Goal: Information Seeking & Learning: Compare options

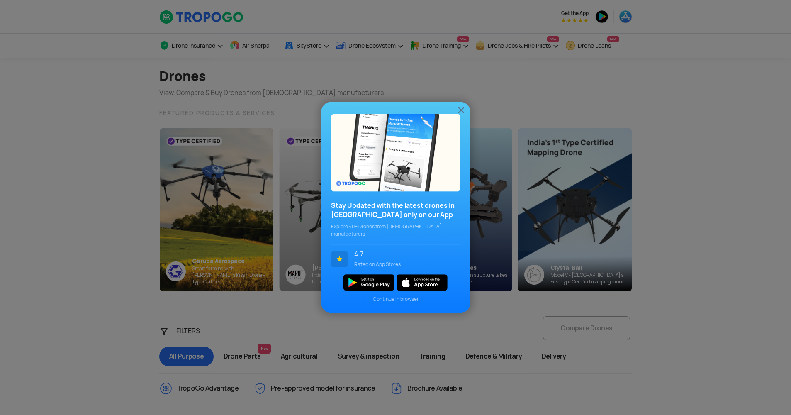
click at [458, 112] on img at bounding box center [461, 110] width 10 height 10
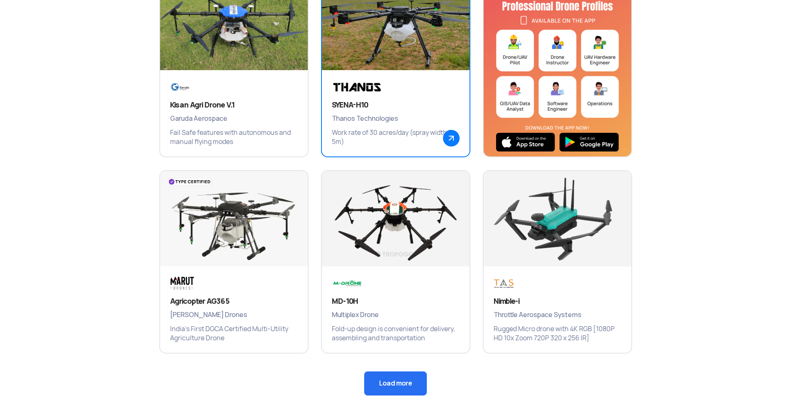
scroll to position [456, 0]
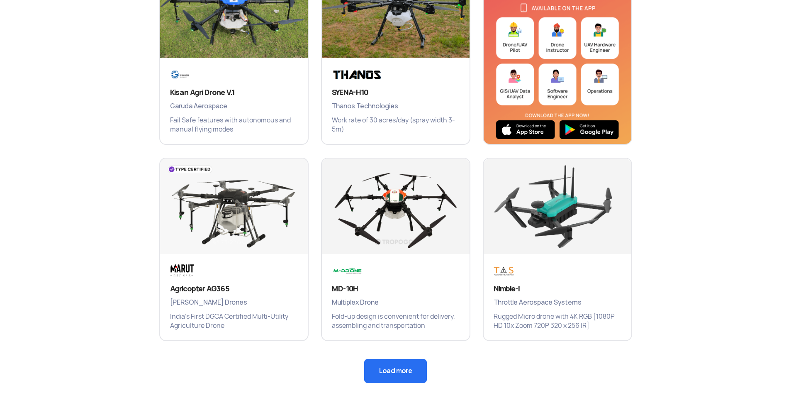
click at [409, 367] on button "Load more" at bounding box center [395, 371] width 63 height 24
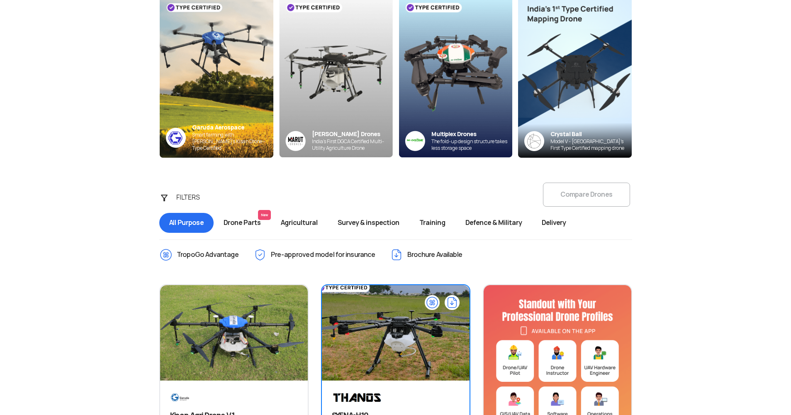
scroll to position [124, 0]
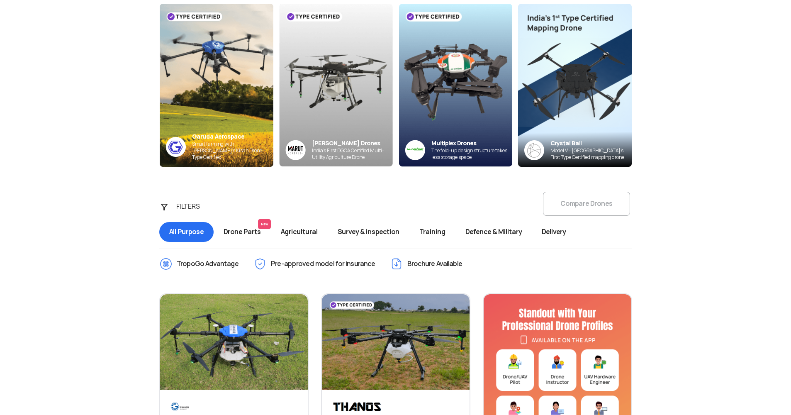
click at [566, 227] on span "Delivery" at bounding box center [554, 232] width 44 height 20
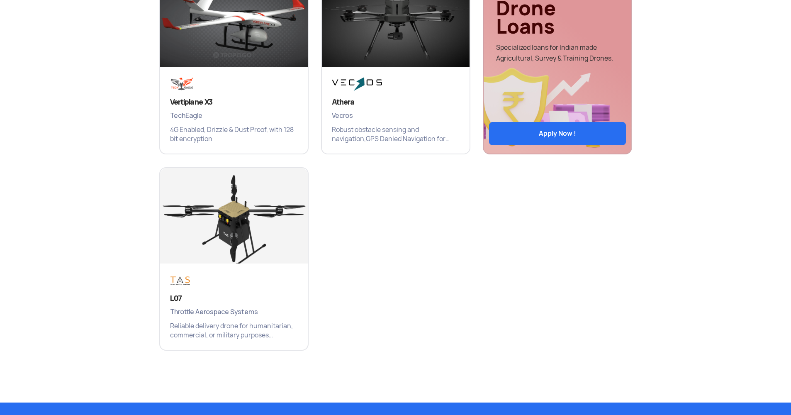
scroll to position [456, 0]
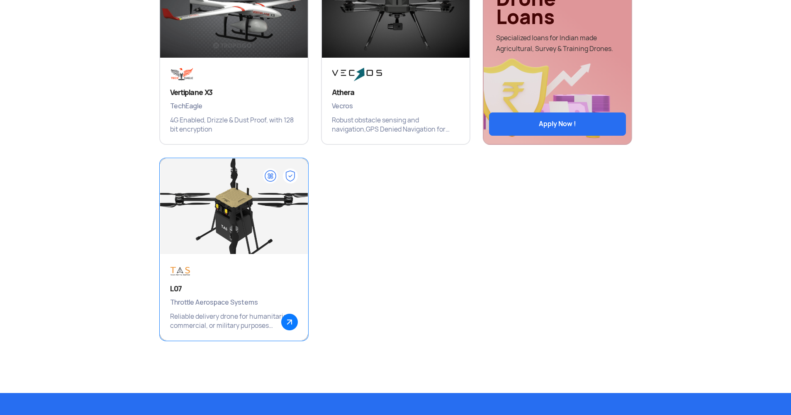
click at [235, 277] on div "L07 Throttle Aerospace Systems Reliable delivery drone for humanitarian, commer…" at bounding box center [234, 297] width 148 height 86
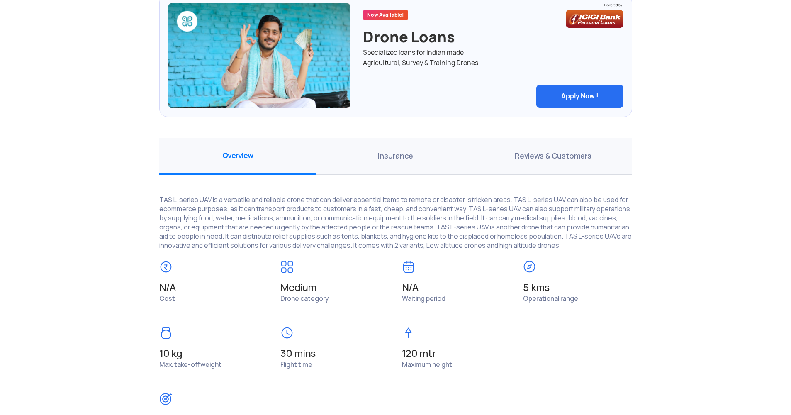
scroll to position [456, 0]
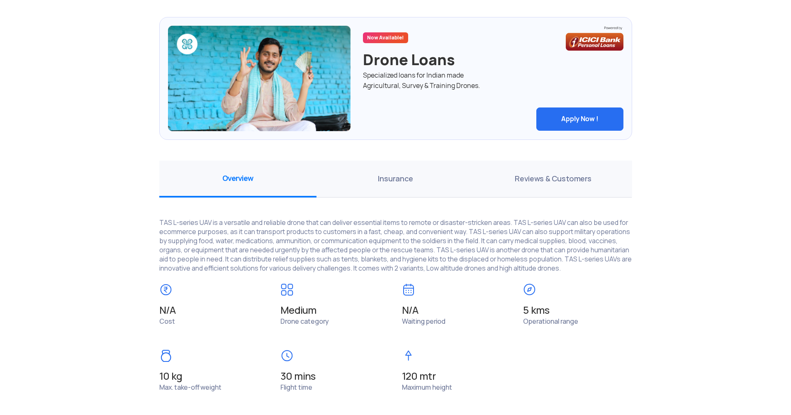
click at [385, 189] on span "Insurance" at bounding box center [396, 179] width 158 height 37
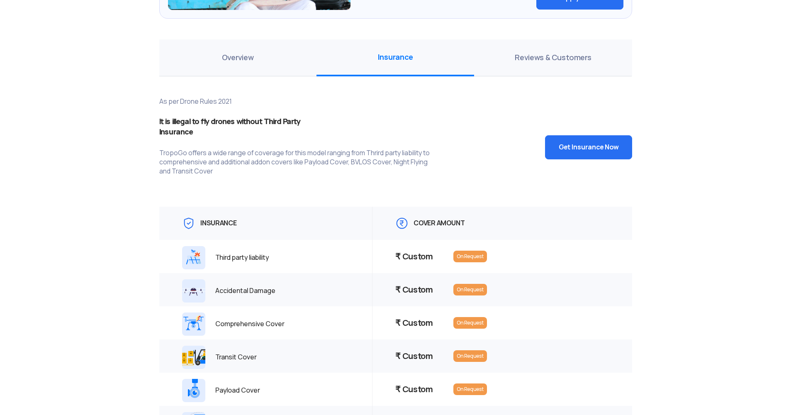
scroll to position [581, 0]
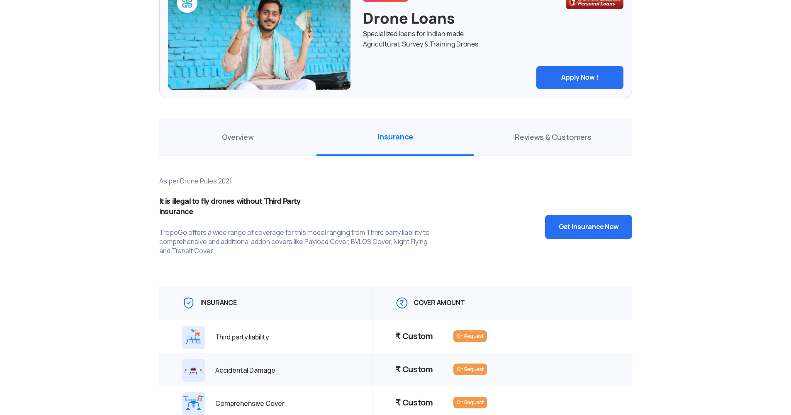
click at [201, 152] on span "Overview" at bounding box center [238, 137] width 158 height 37
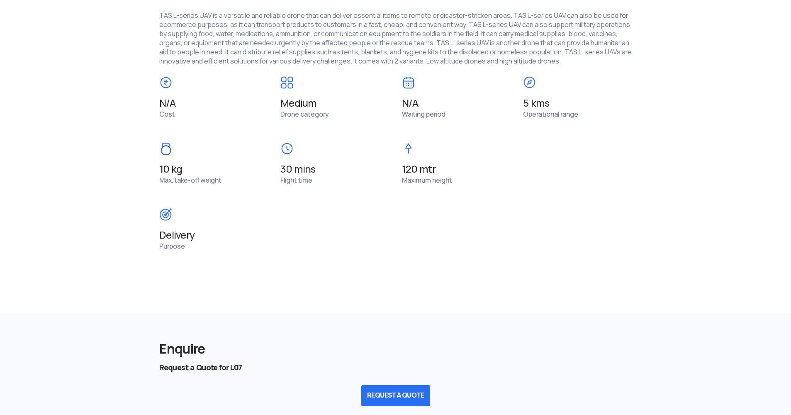
scroll to position [664, 0]
drag, startPoint x: 366, startPoint y: 160, endPoint x: 328, endPoint y: 161, distance: 38.6
click at [328, 161] on div "N/A Cost Medium Drone category N/A Waiting period 5 kms Operational range 10 kg…" at bounding box center [395, 175] width 485 height 198
drag, startPoint x: 328, startPoint y: 161, endPoint x: 383, endPoint y: 210, distance: 73.8
click at [383, 210] on span at bounding box center [395, 218] width 473 height 22
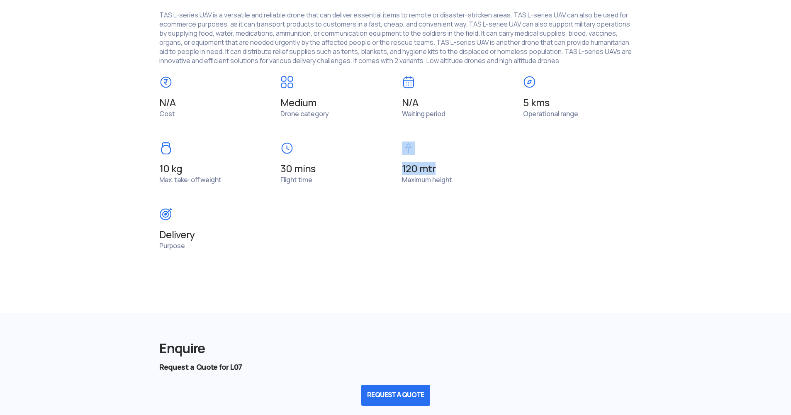
drag, startPoint x: 459, startPoint y: 163, endPoint x: 392, endPoint y: 176, distance: 68.5
click at [392, 176] on div "N/A Cost Medium Drone category N/A Waiting period 5 kms Operational range 10 kg…" at bounding box center [395, 175] width 485 height 198
drag, startPoint x: 392, startPoint y: 176, endPoint x: 390, endPoint y: 201, distance: 24.9
click at [390, 201] on div "N/A Cost Medium Drone category N/A Waiting period 5 kms Operational range 10 kg…" at bounding box center [395, 175] width 485 height 198
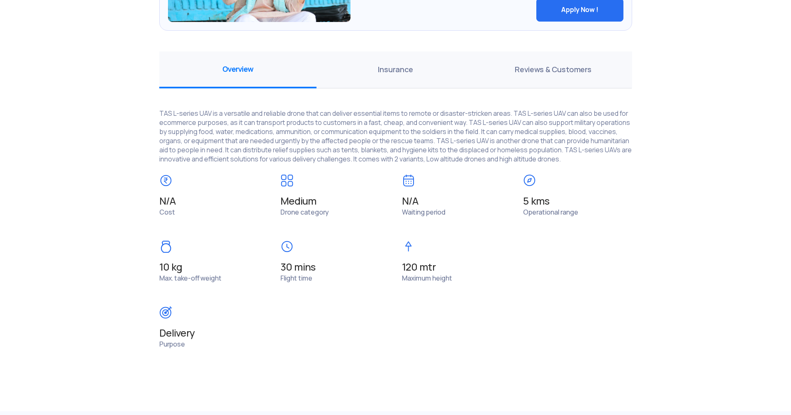
scroll to position [539, 0]
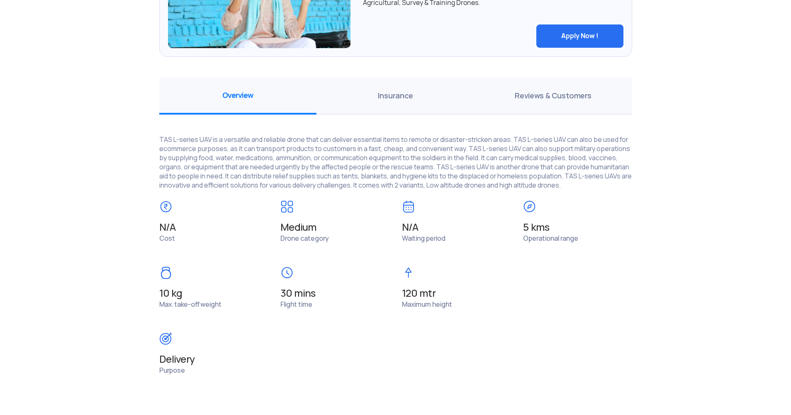
drag, startPoint x: 529, startPoint y: 231, endPoint x: 585, endPoint y: 233, distance: 56.5
click at [585, 233] on div "N/A Cost Medium Drone category N/A Waiting period 5 kms Operational range 10 kg…" at bounding box center [395, 299] width 485 height 198
drag, startPoint x: 585, startPoint y: 233, endPoint x: 607, endPoint y: 264, distance: 37.8
click at [609, 263] on div "N/A Cost Medium Drone category N/A Waiting period 5 kms Operational range 10 kg…" at bounding box center [395, 299] width 485 height 198
click at [454, 269] on span at bounding box center [456, 277] width 109 height 22
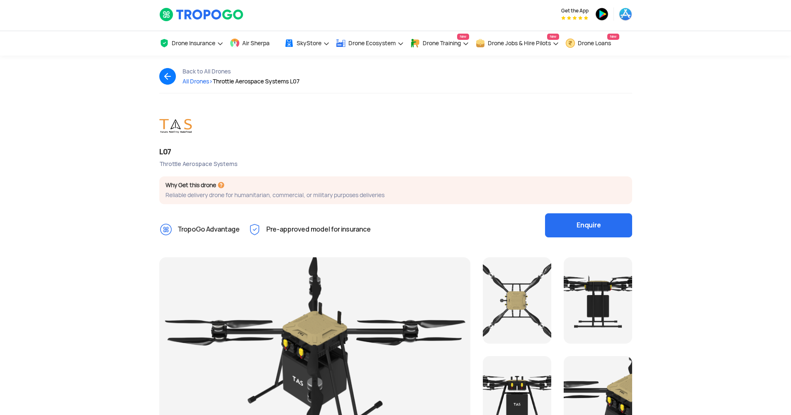
scroll to position [0, 0]
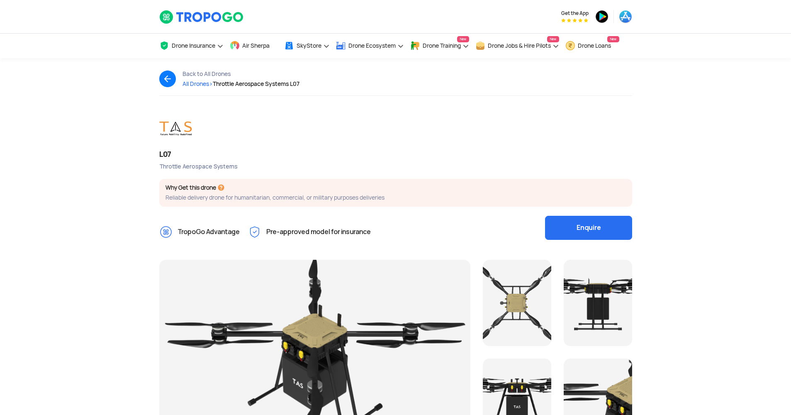
click at [197, 87] on span "All Drones >" at bounding box center [198, 83] width 30 height 7
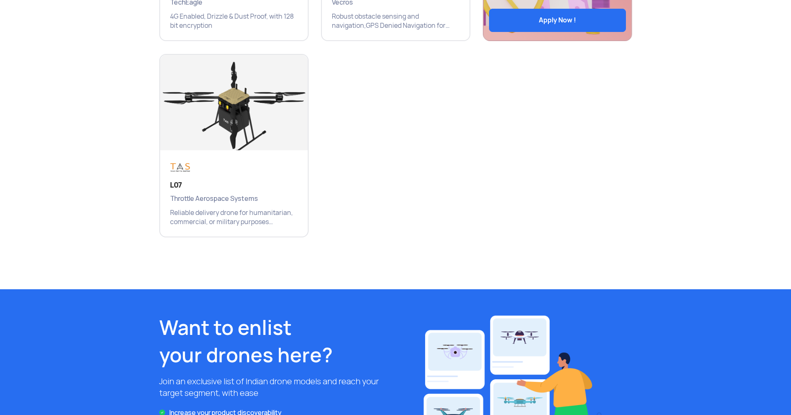
scroll to position [585, 0]
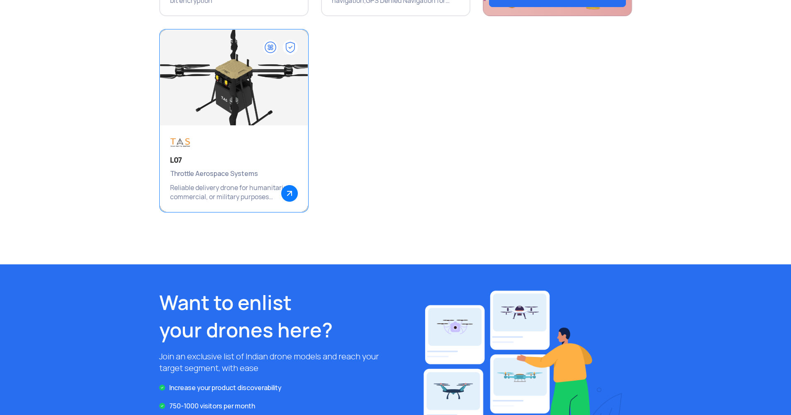
click at [230, 153] on div "L07 Throttle Aerospace Systems Reliable delivery drone for humanitarian, commer…" at bounding box center [234, 168] width 148 height 86
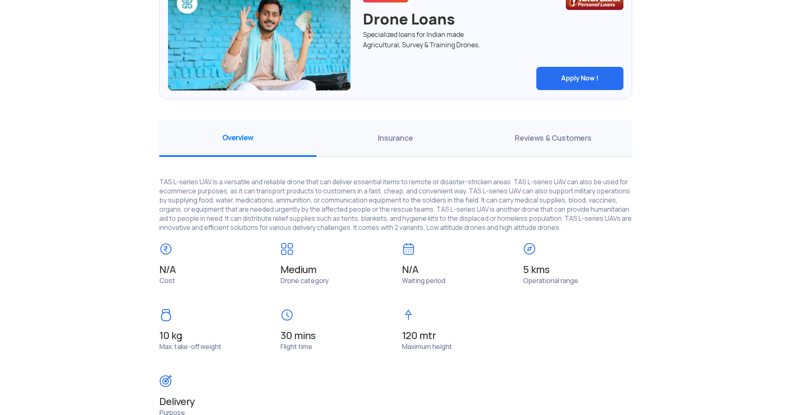
scroll to position [498, 0]
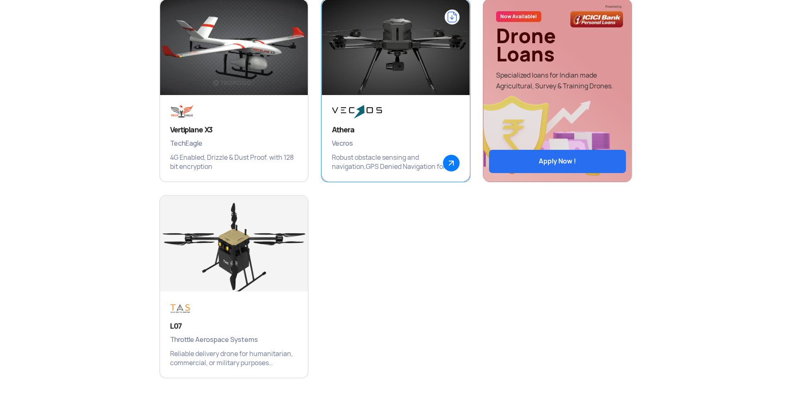
click at [367, 84] on img at bounding box center [395, 51] width 177 height 124
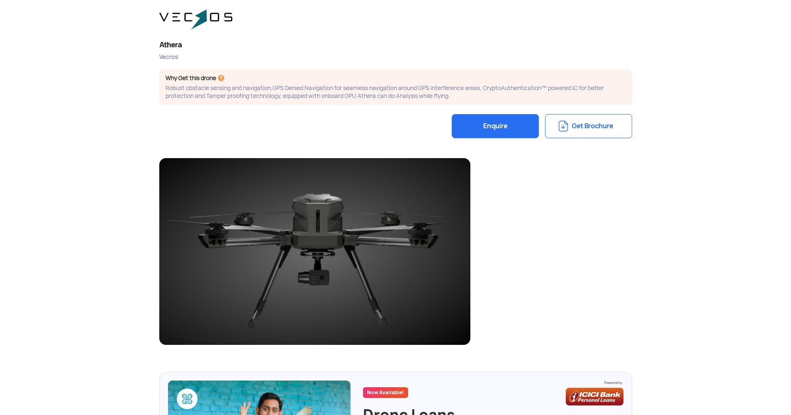
scroll to position [124, 0]
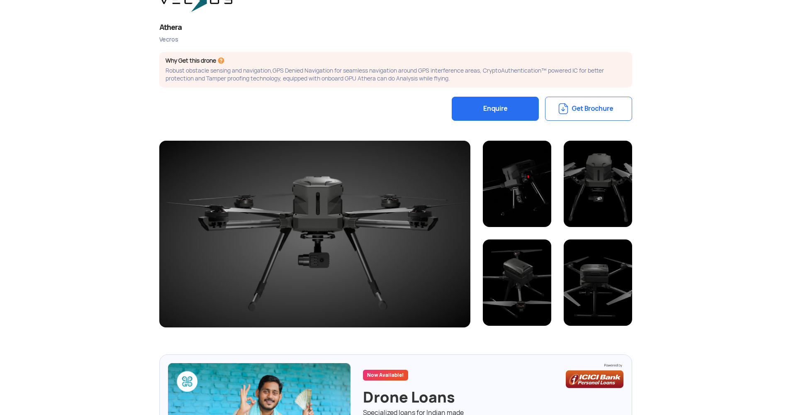
click at [521, 288] on div at bounding box center [517, 282] width 68 height 86
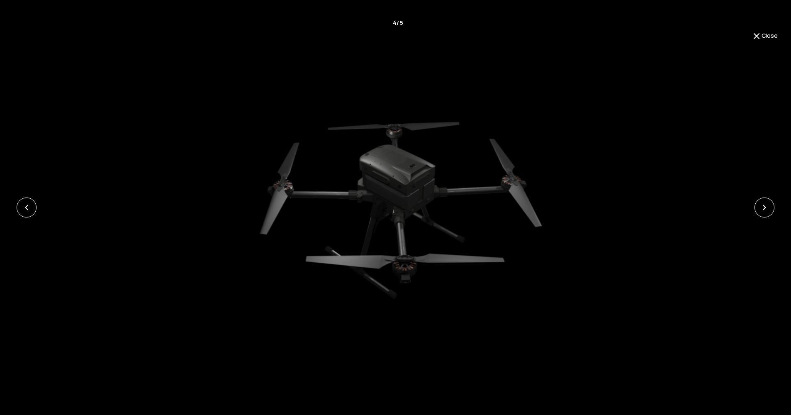
click at [764, 36] on button "Close" at bounding box center [765, 36] width 26 height 10
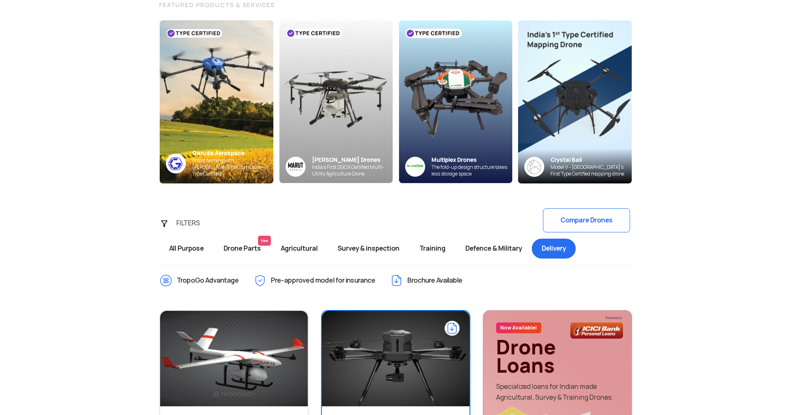
scroll to position [98, 0]
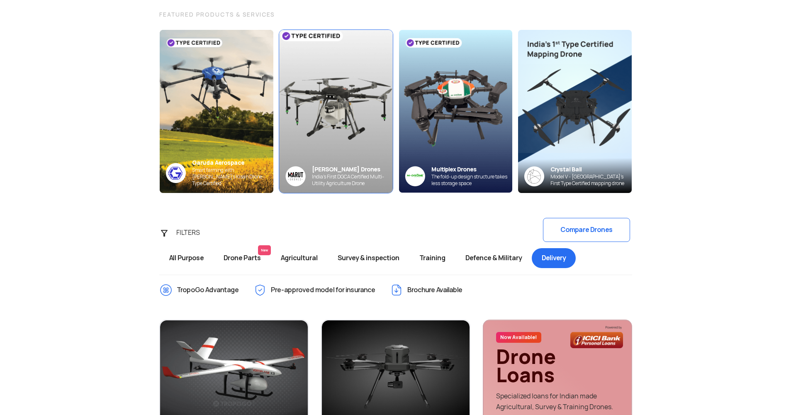
click at [318, 121] on img at bounding box center [335, 111] width 125 height 179
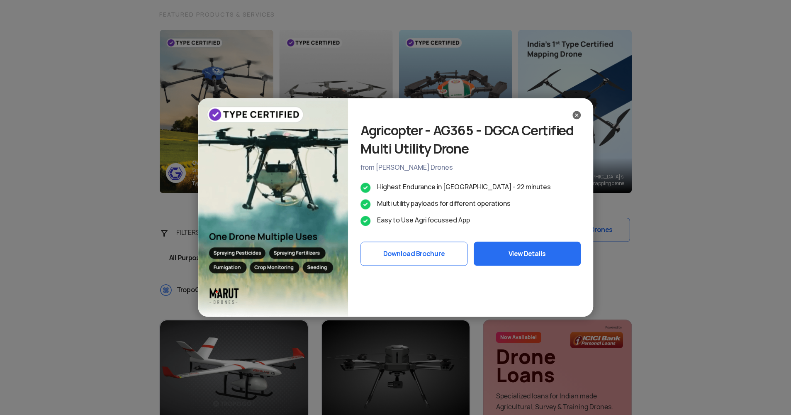
click at [577, 113] on img at bounding box center [577, 115] width 8 height 8
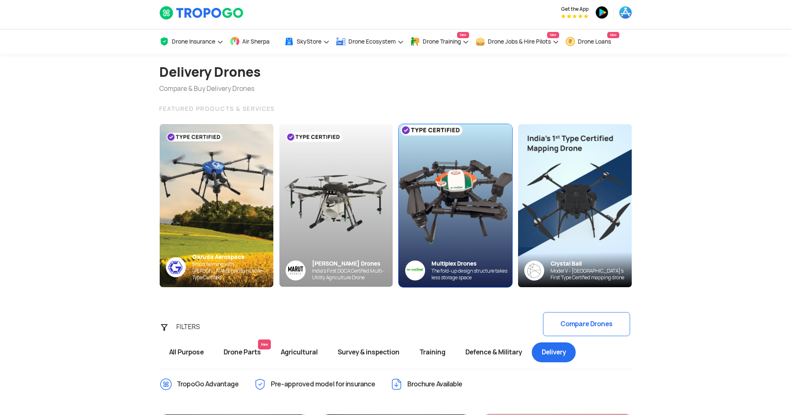
scroll to position [0, 0]
